Goal: Book appointment/travel/reservation

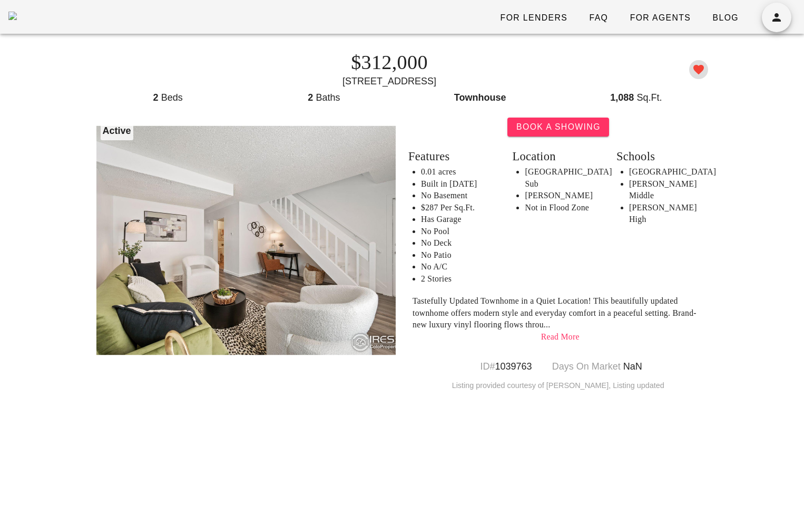
click at [695, 70] on icon "button" at bounding box center [698, 69] width 13 height 13
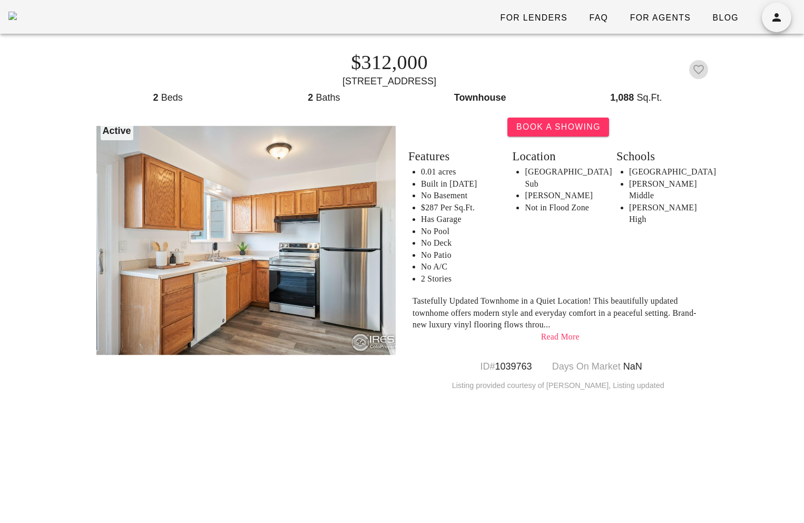
click at [700, 71] on icon "button" at bounding box center [698, 69] width 13 height 13
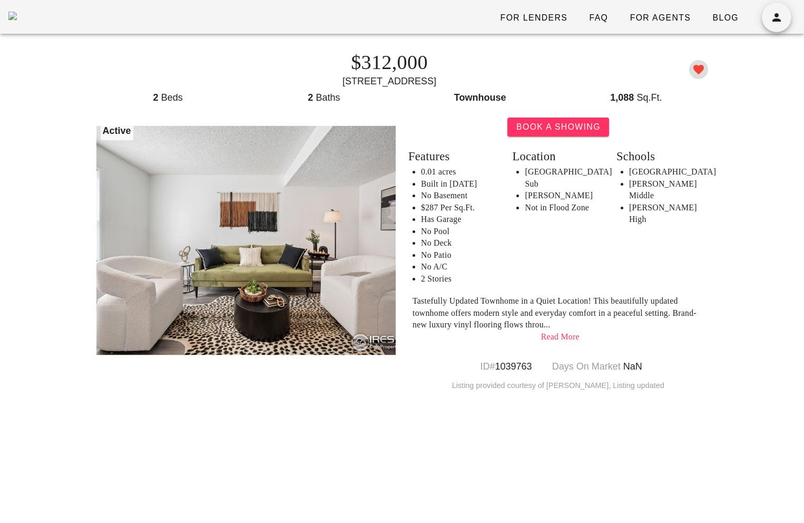
click at [698, 67] on icon "button" at bounding box center [698, 69] width 13 height 13
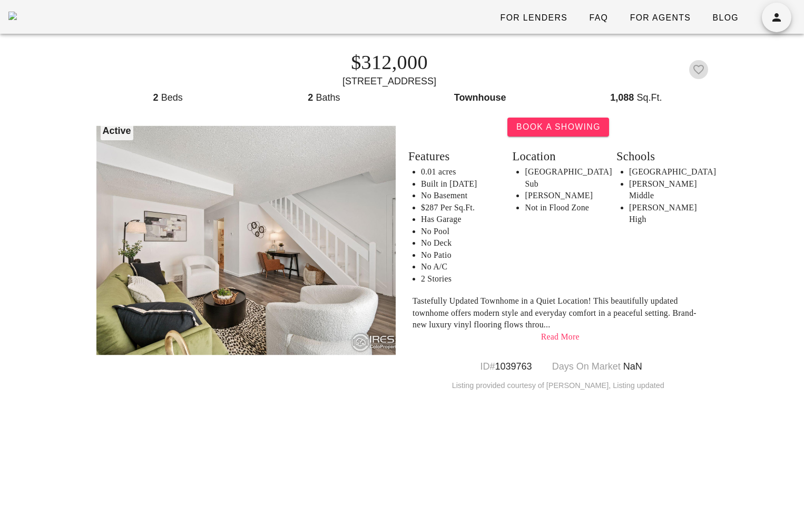
click at [700, 70] on icon "button" at bounding box center [698, 69] width 13 height 13
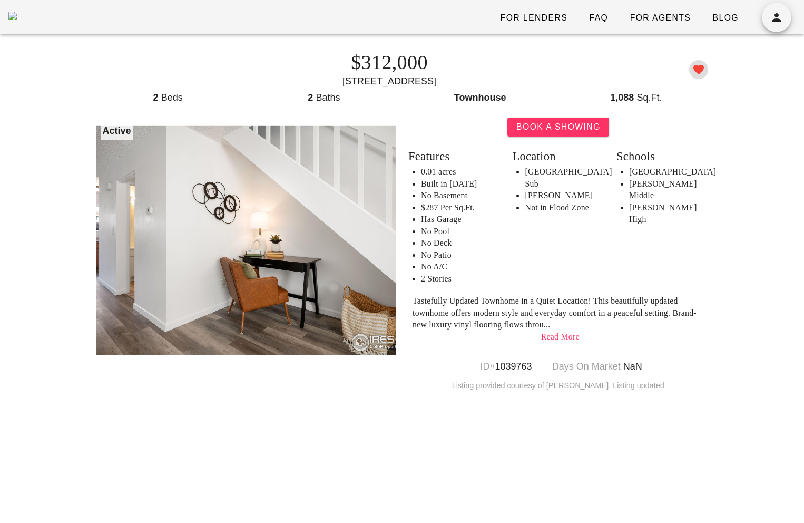
click at [699, 73] on icon "button" at bounding box center [698, 69] width 13 height 13
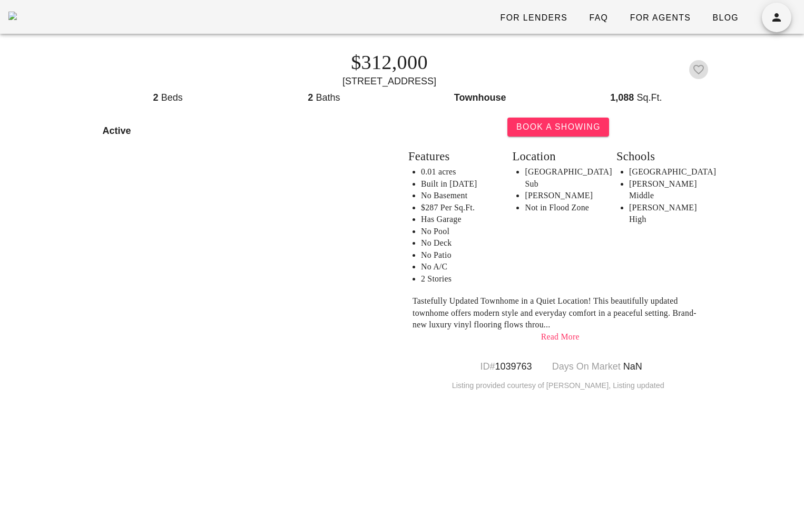
click at [699, 73] on icon "button" at bounding box center [698, 69] width 13 height 13
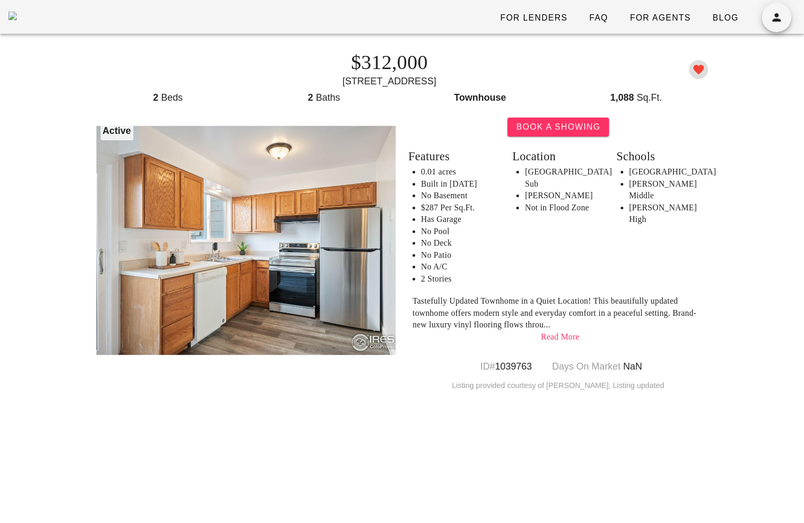
click at [705, 67] on span "button" at bounding box center [698, 69] width 19 height 13
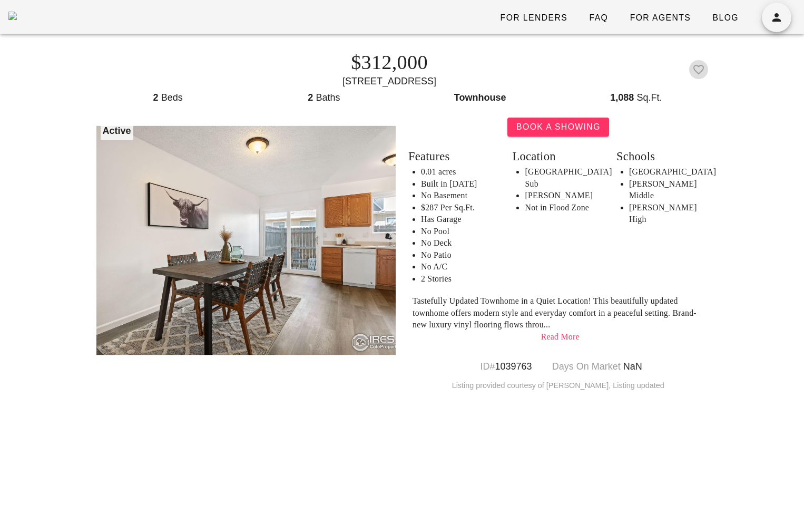
click at [697, 71] on icon "button" at bounding box center [698, 69] width 13 height 13
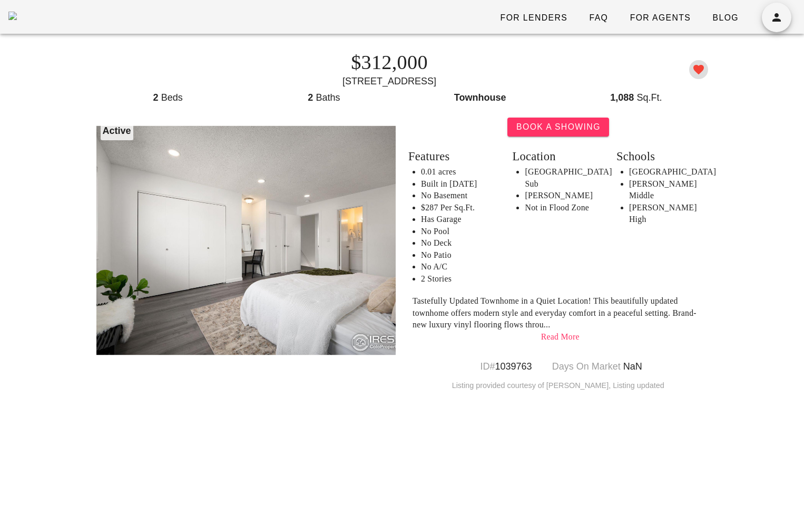
click at [703, 67] on icon "button" at bounding box center [698, 69] width 13 height 13
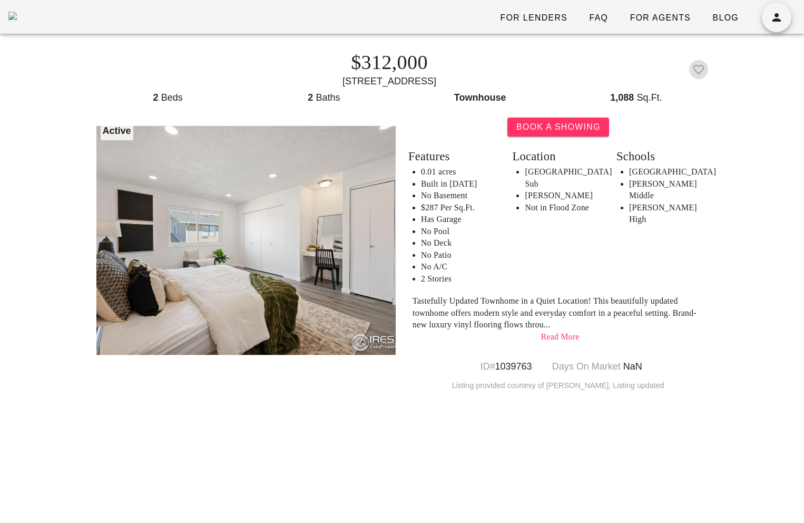
click at [694, 65] on icon "button" at bounding box center [698, 69] width 13 height 13
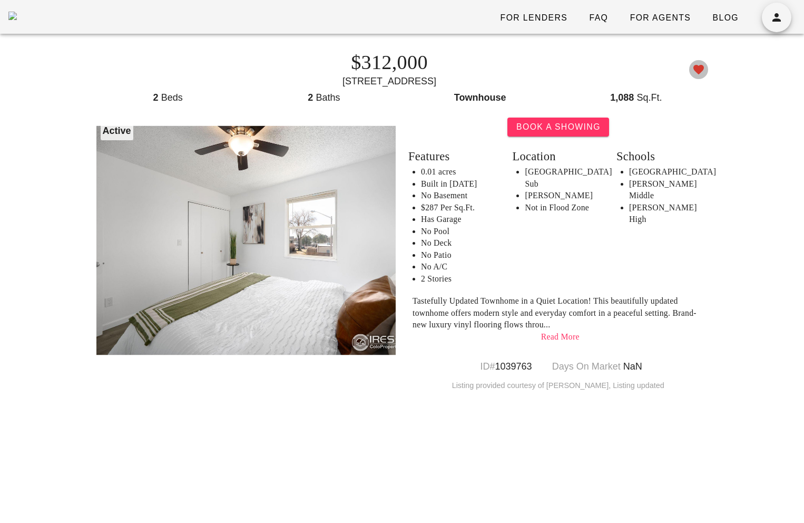
click at [701, 68] on icon "button" at bounding box center [698, 69] width 13 height 13
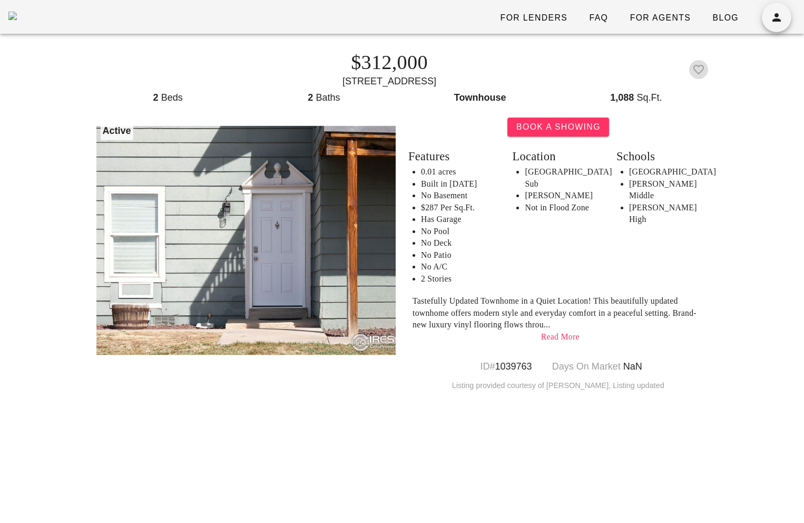
click at [701, 71] on icon "button" at bounding box center [698, 69] width 13 height 13
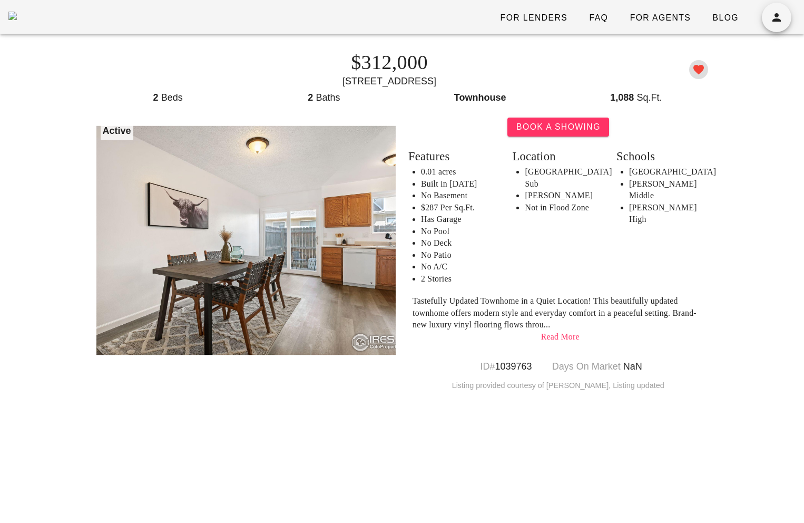
click at [705, 67] on span "button" at bounding box center [698, 69] width 19 height 13
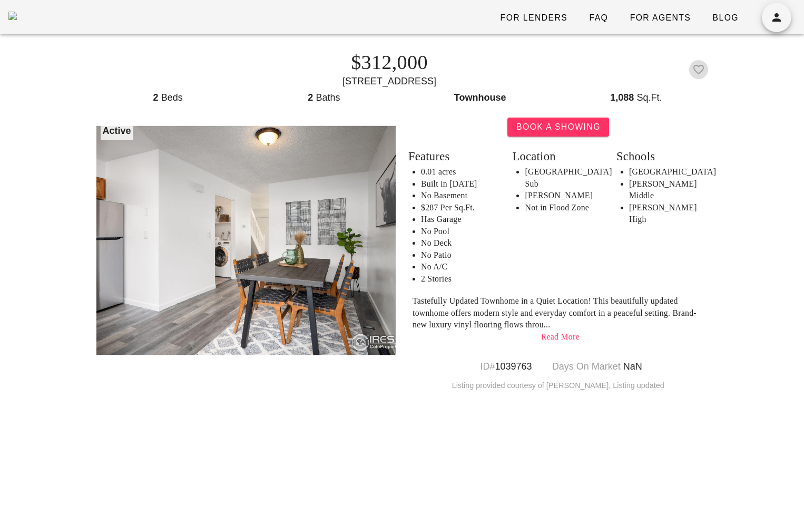
click at [699, 68] on icon "button" at bounding box center [698, 69] width 13 height 13
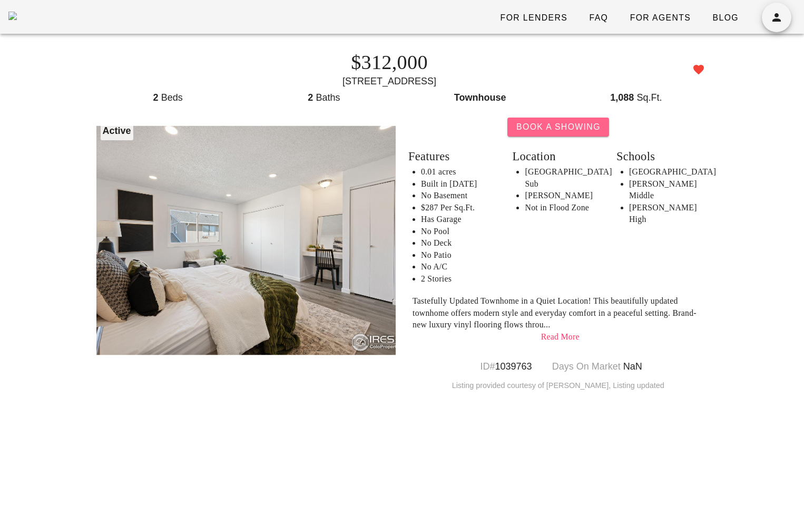
click at [582, 128] on span "Book A Showing" at bounding box center [558, 126] width 85 height 9
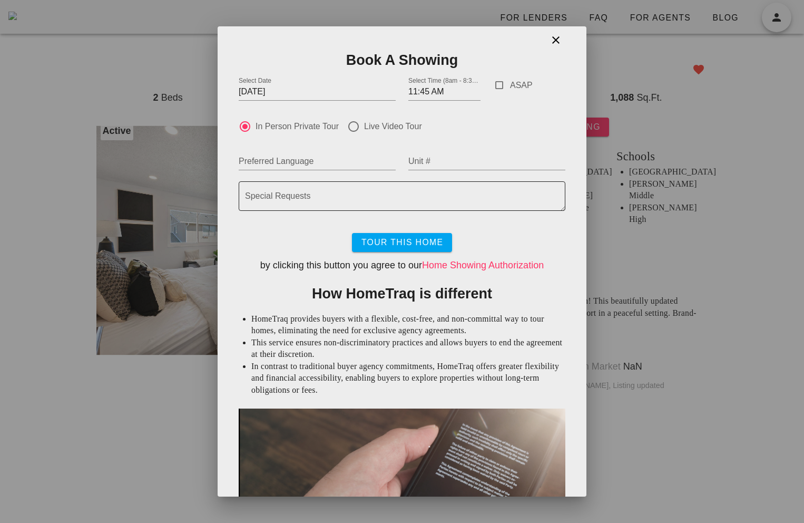
click at [320, 200] on textarea "Special Requests" at bounding box center [405, 199] width 320 height 24
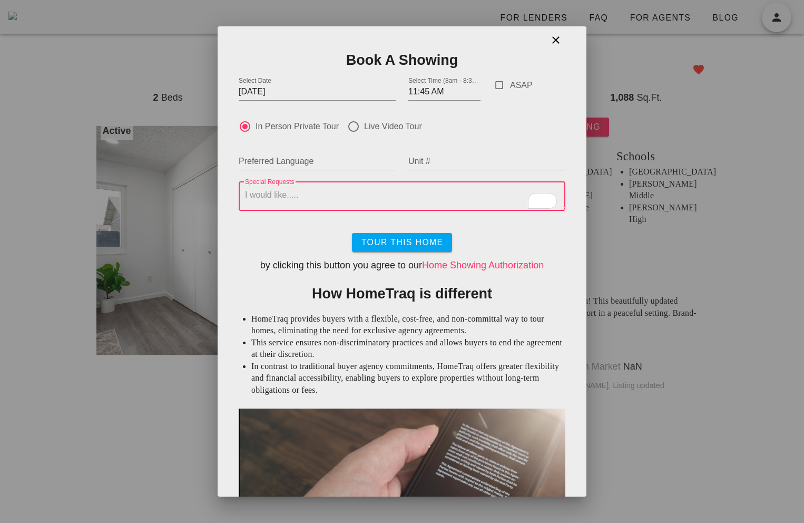
click at [290, 202] on textarea "Special Requests" at bounding box center [405, 199] width 320 height 24
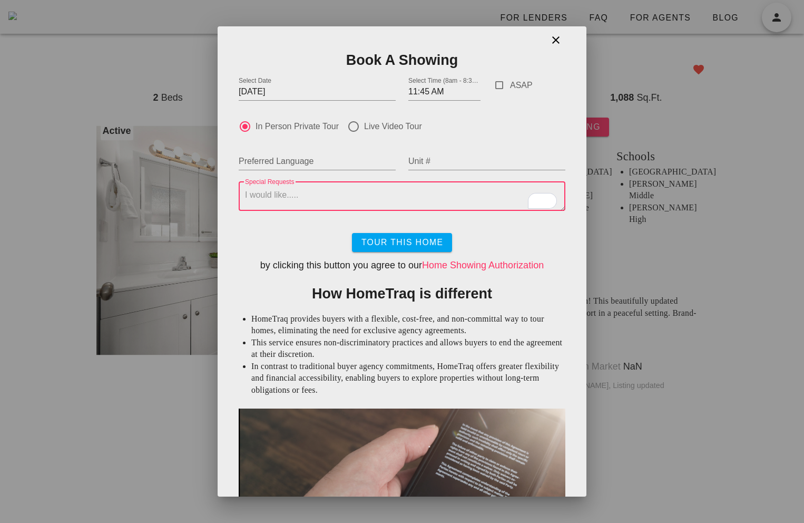
click at [512, 85] on label "ASAP" at bounding box center [537, 85] width 55 height 11
checkbox input "true"
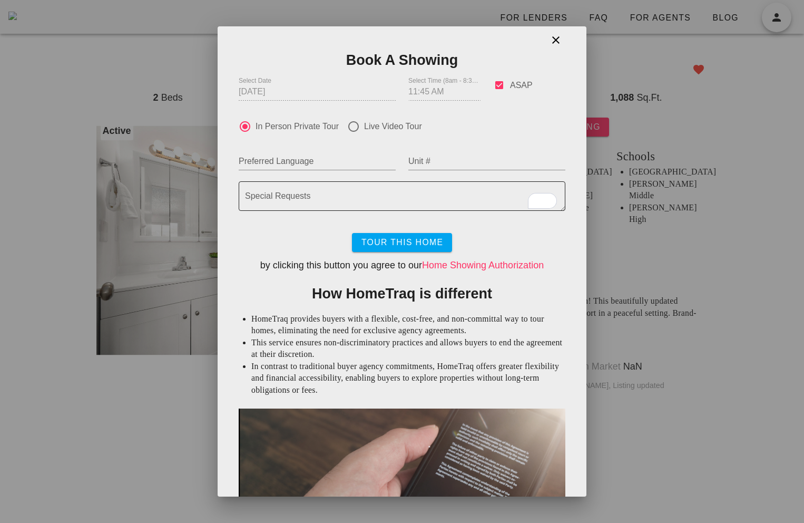
click at [347, 198] on textarea "Special Requests" at bounding box center [405, 199] width 320 height 24
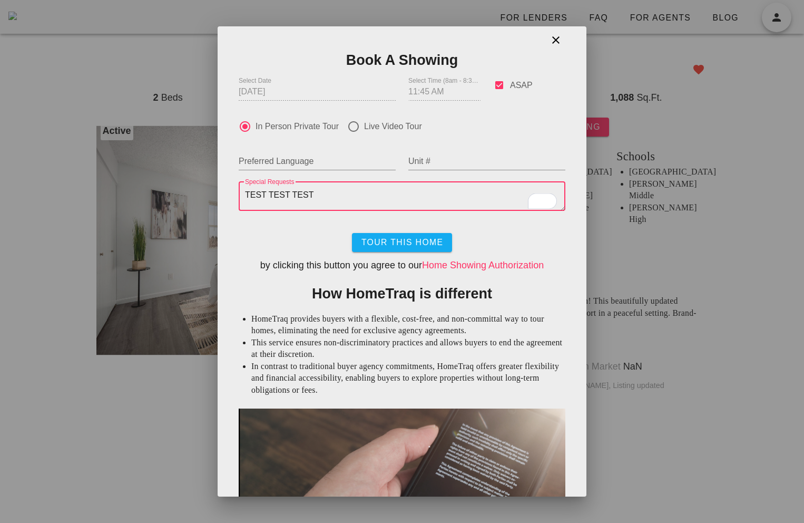
type textarea "TEST TEST TEST"
click at [407, 247] on span "Tour This Home" at bounding box center [401, 242] width 83 height 9
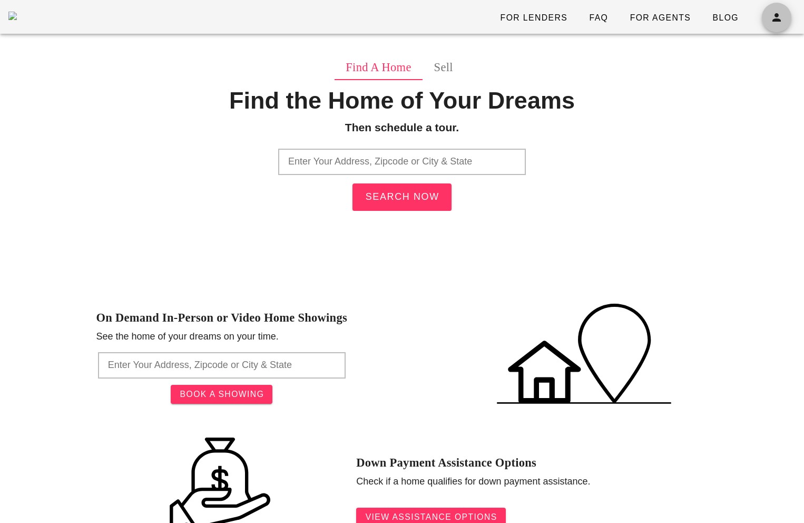
click at [777, 15] on icon "button" at bounding box center [776, 17] width 13 height 13
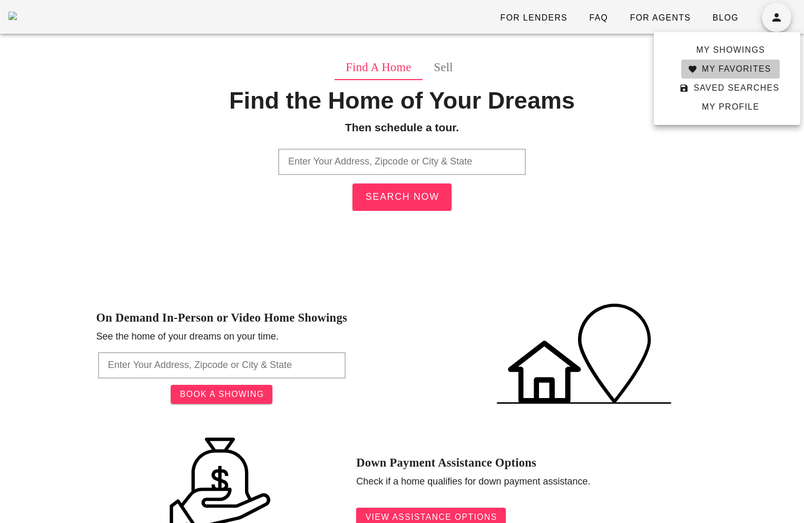
click at [728, 73] on span "My Favorites" at bounding box center [731, 68] width 82 height 9
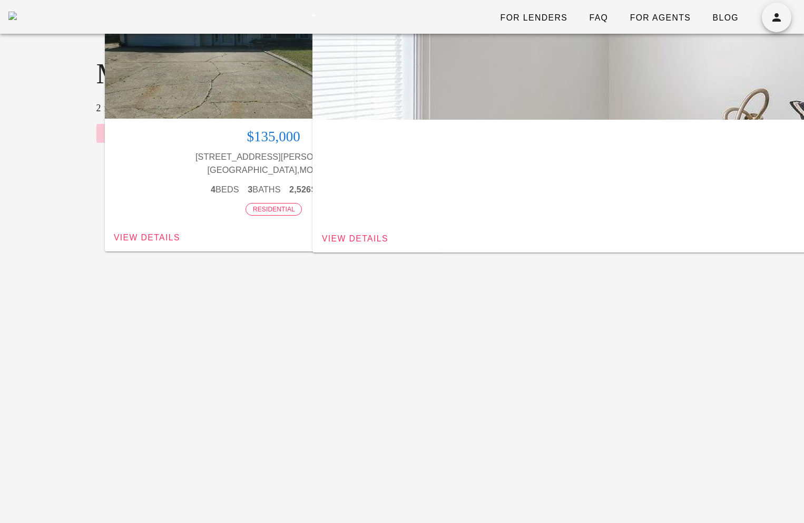
click at [234, 100] on div "button" at bounding box center [273, 65] width 337 height 105
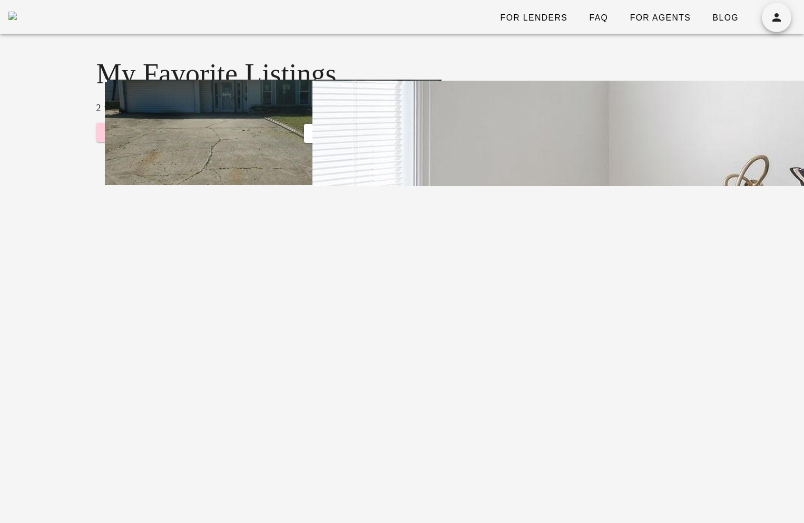
click at [244, 136] on div "button" at bounding box center [273, 132] width 337 height 105
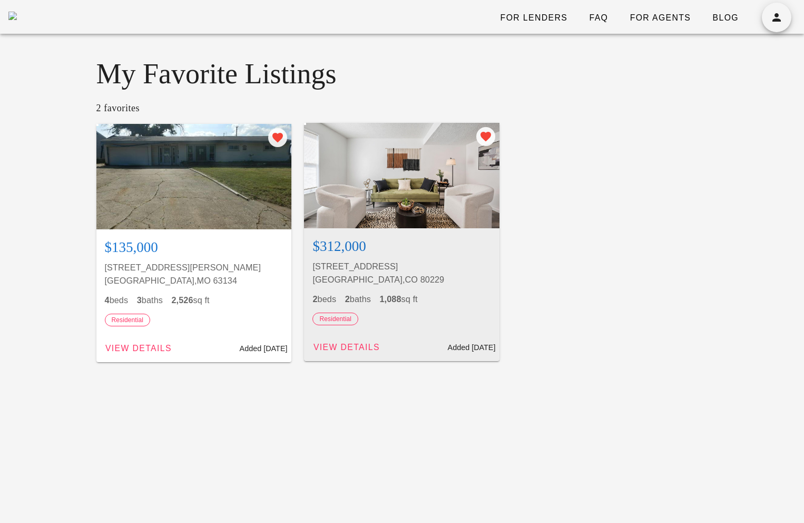
click at [386, 204] on div at bounding box center [401, 175] width 195 height 105
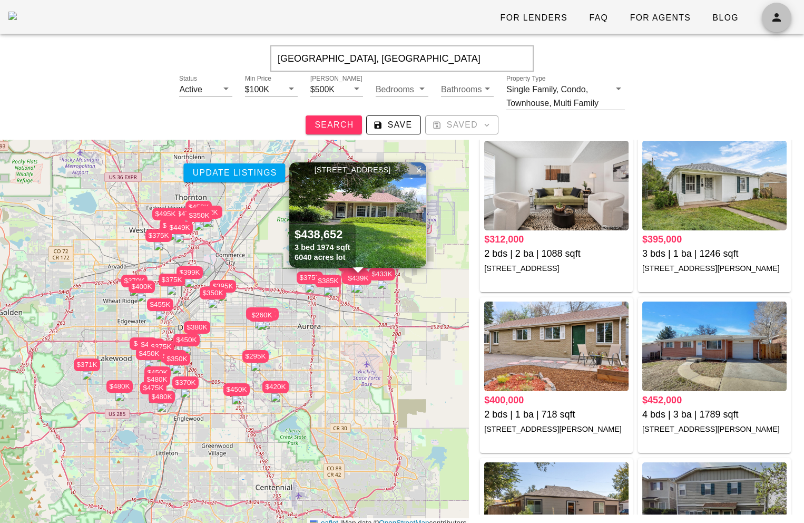
click at [780, 22] on icon "button" at bounding box center [776, 17] width 13 height 13
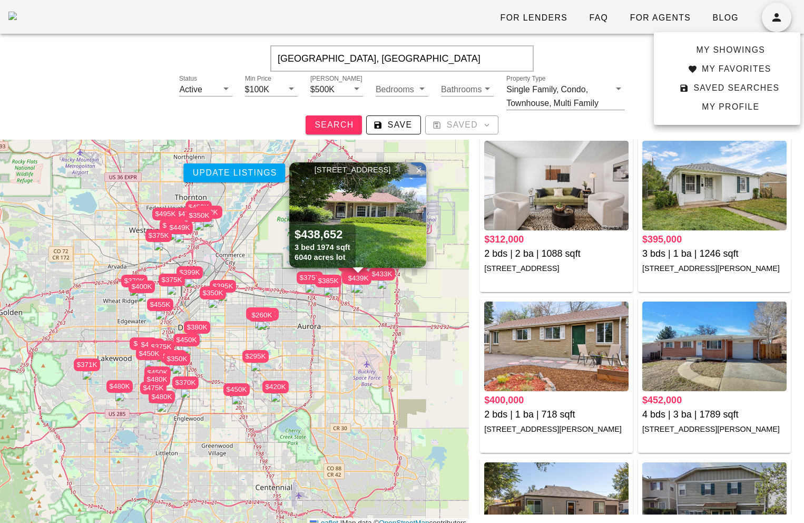
click at [730, 117] on div "My Showings My Favorites Saved Searches My Profile" at bounding box center [727, 78] width 146 height 93
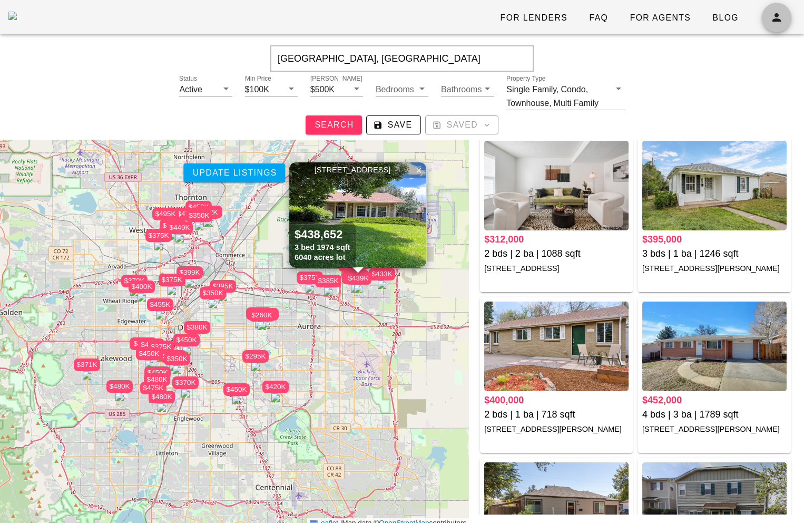
click at [773, 27] on button "button" at bounding box center [777, 18] width 30 height 30
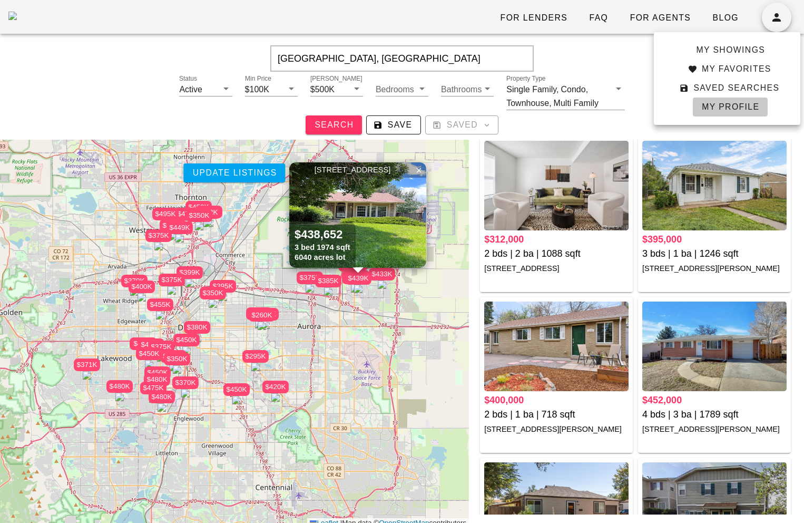
click at [729, 109] on span "My Profile" at bounding box center [730, 106] width 58 height 9
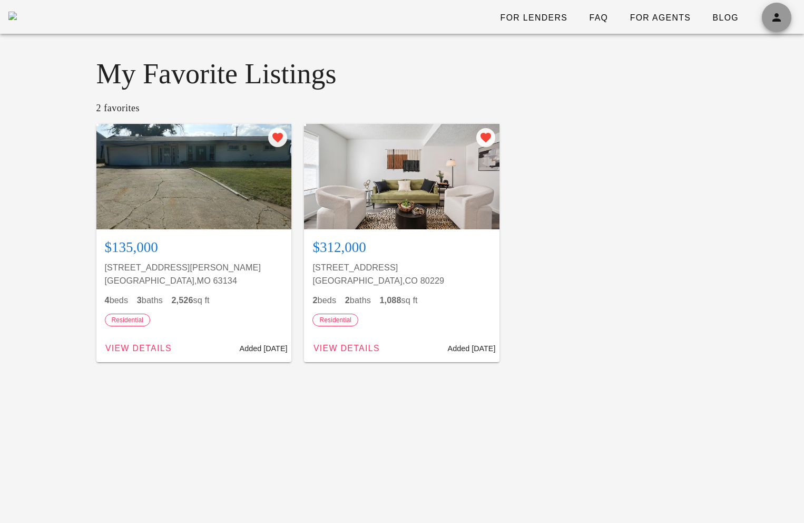
click at [775, 19] on icon "button" at bounding box center [776, 17] width 13 height 13
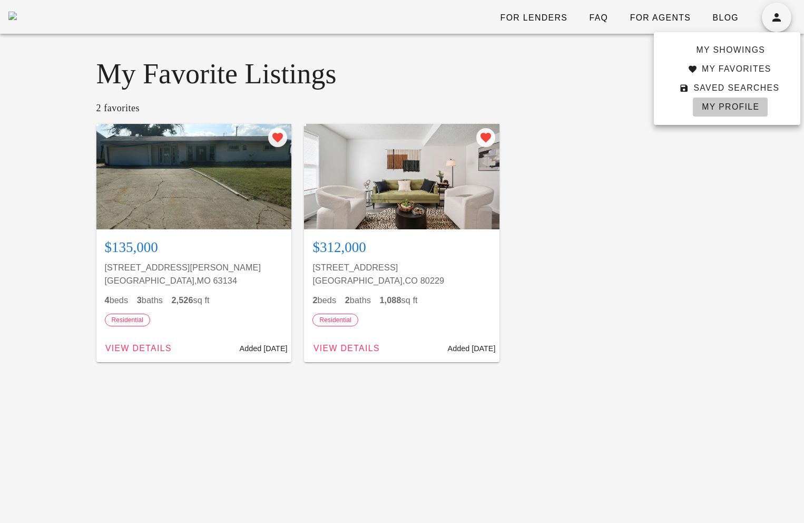
click at [741, 110] on span "My Profile" at bounding box center [730, 106] width 58 height 9
